Goal: Information Seeking & Learning: Learn about a topic

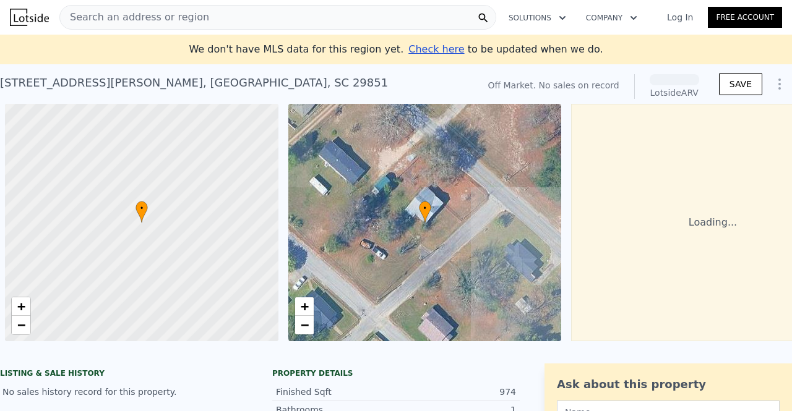
scroll to position [0, 5]
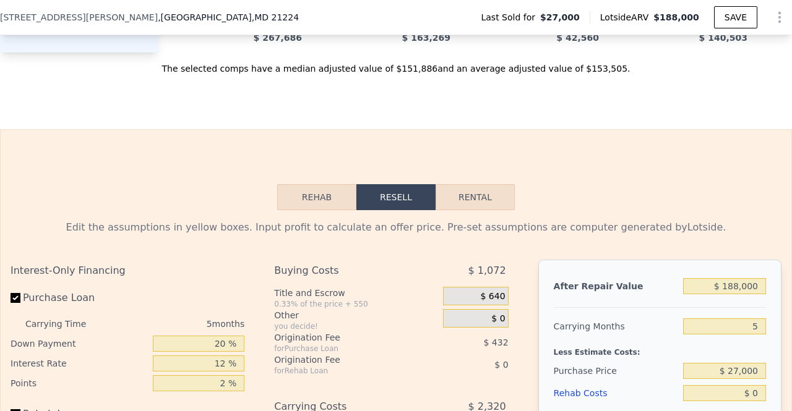
scroll to position [1492, 0]
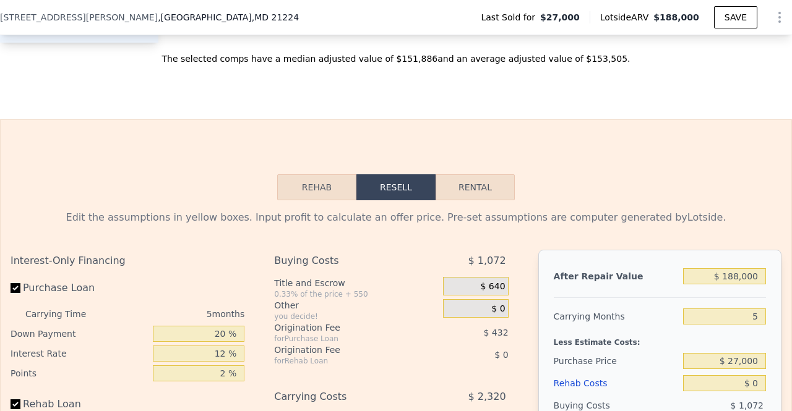
click at [313, 190] on button "Rehab" at bounding box center [316, 187] width 79 height 26
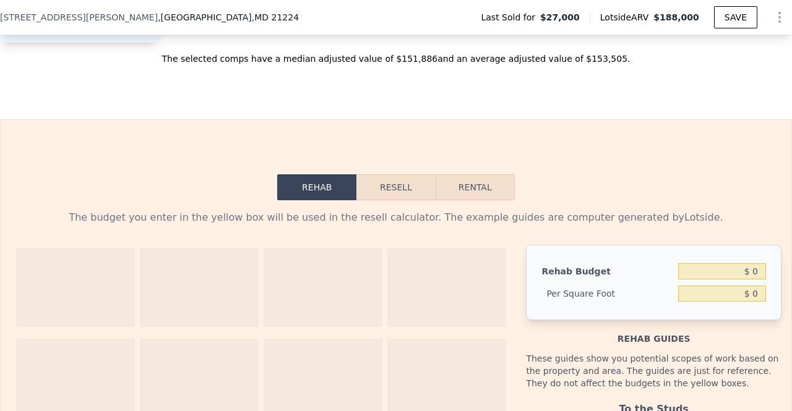
click at [406, 190] on button "Resell" at bounding box center [395, 187] width 79 height 26
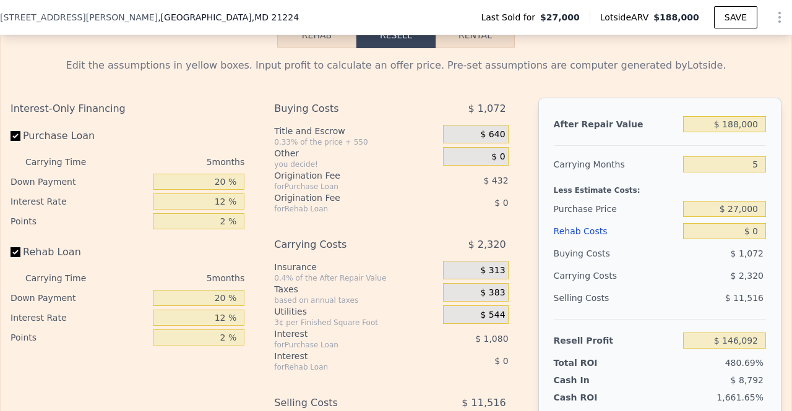
scroll to position [1645, 0]
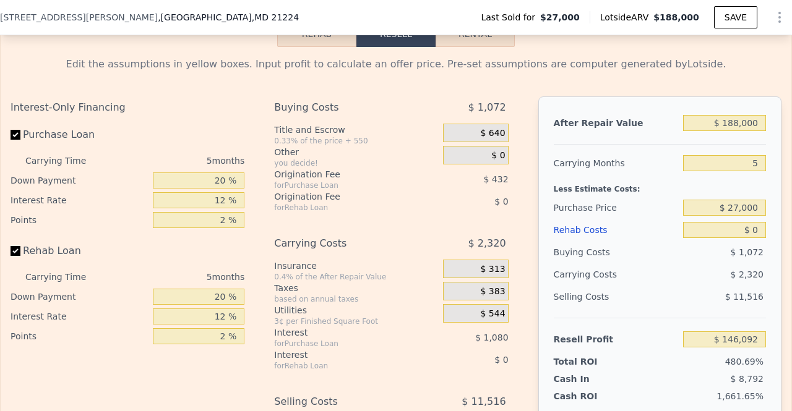
click at [487, 139] on span "$ 640" at bounding box center [492, 133] width 25 height 11
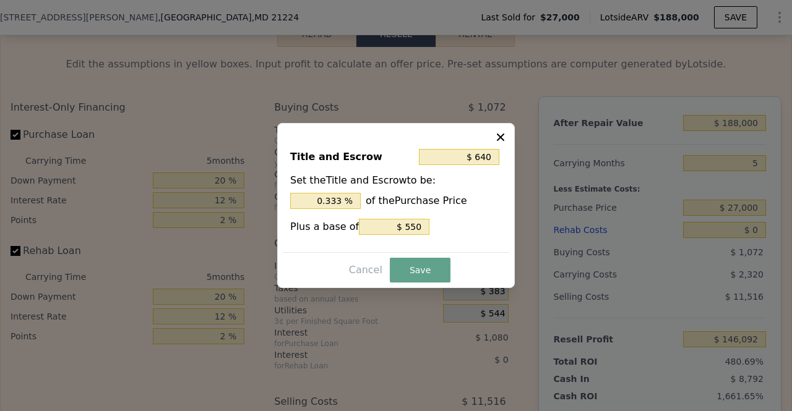
click at [500, 139] on icon at bounding box center [500, 137] width 12 height 12
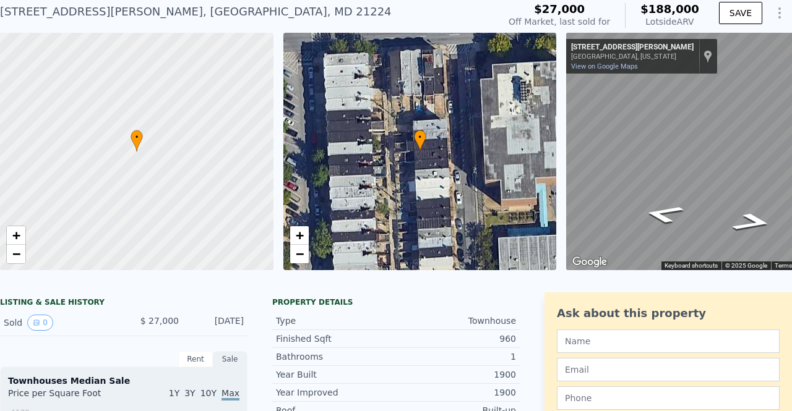
scroll to position [0, 0]
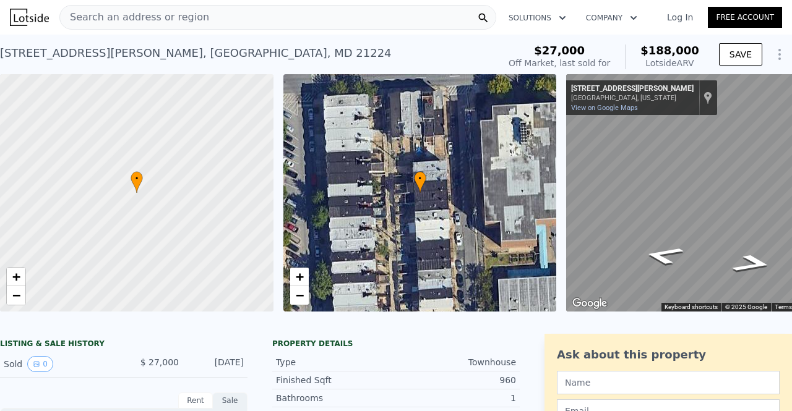
click at [742, 18] on link "Free Account" at bounding box center [745, 17] width 74 height 21
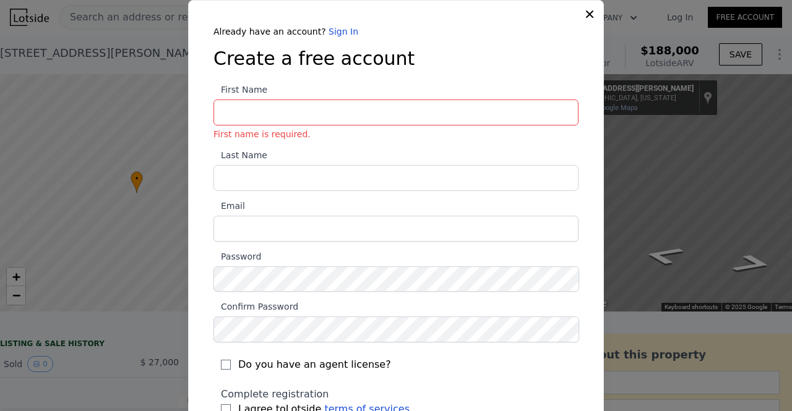
click at [586, 12] on icon at bounding box center [589, 14] width 7 height 7
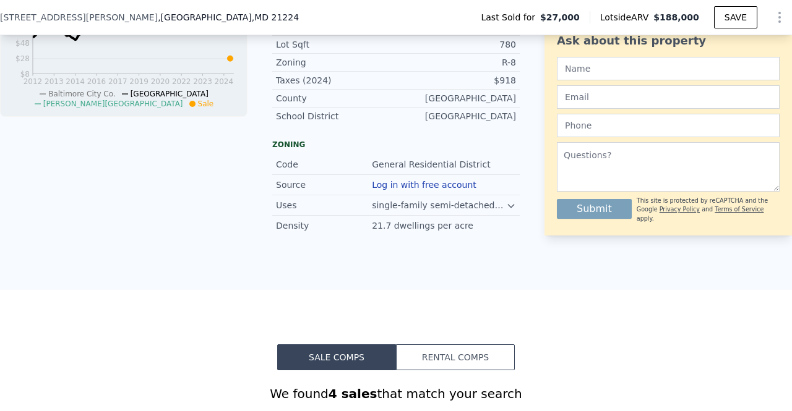
scroll to position [489, 0]
